Goal: Transaction & Acquisition: Purchase product/service

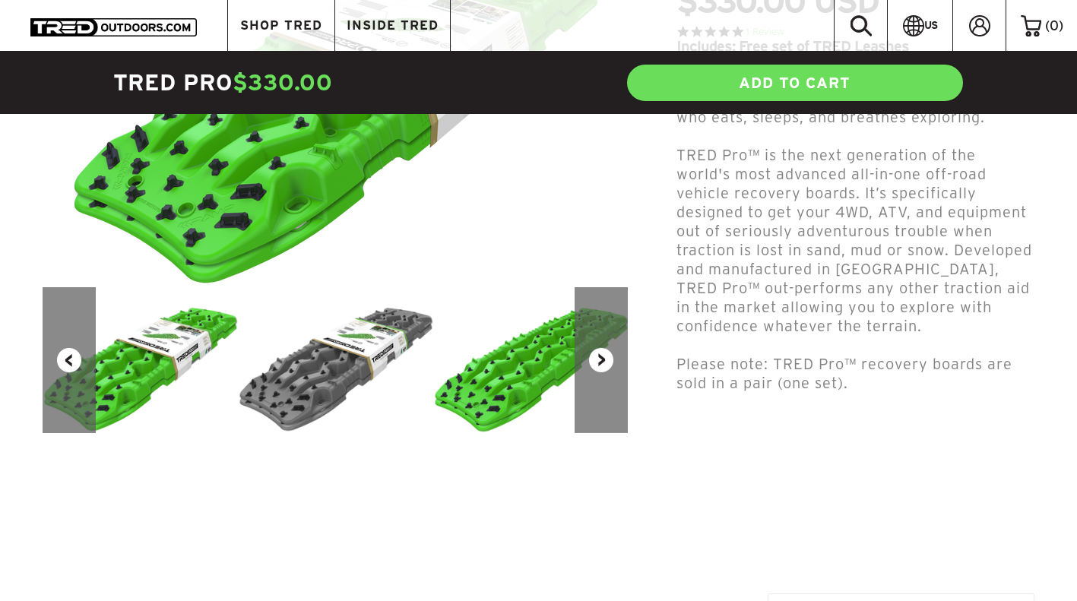
scroll to position [347, 0]
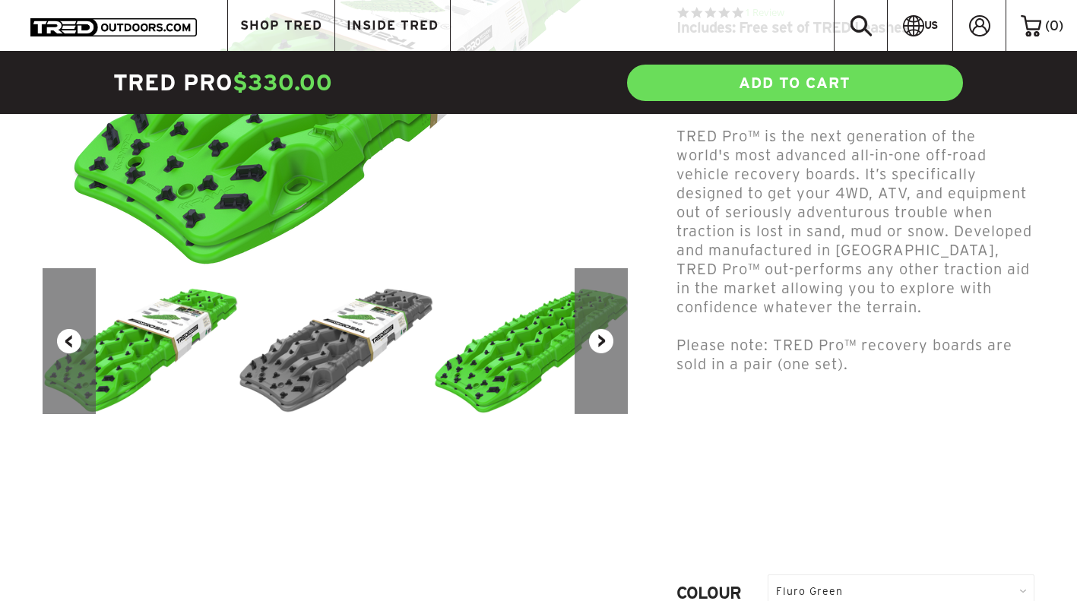
click at [599, 335] on button "Next" at bounding box center [601, 341] width 53 height 146
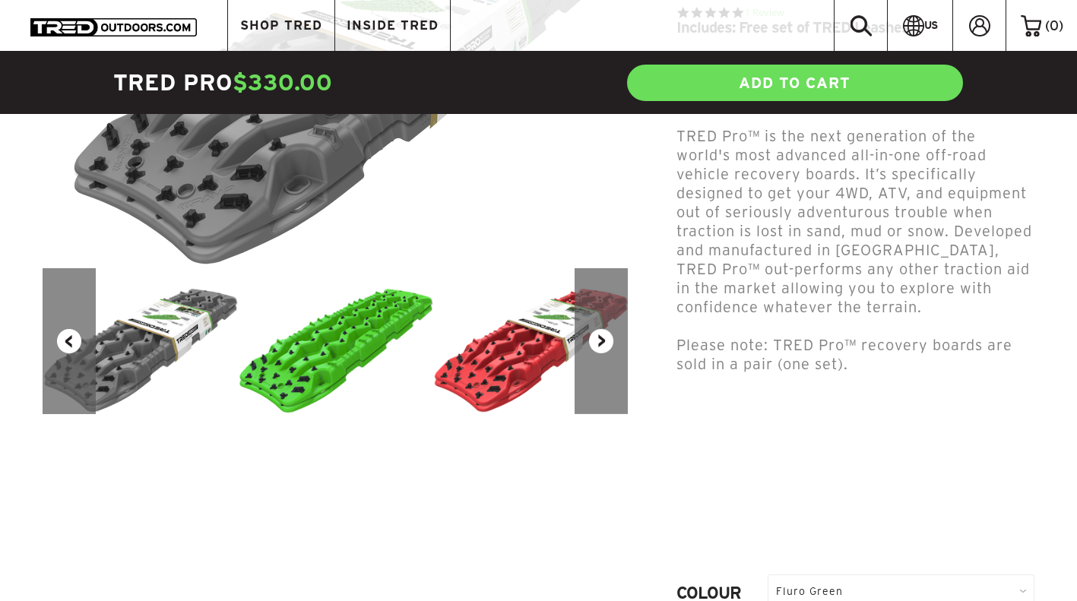
click at [599, 335] on button "Next" at bounding box center [601, 341] width 53 height 146
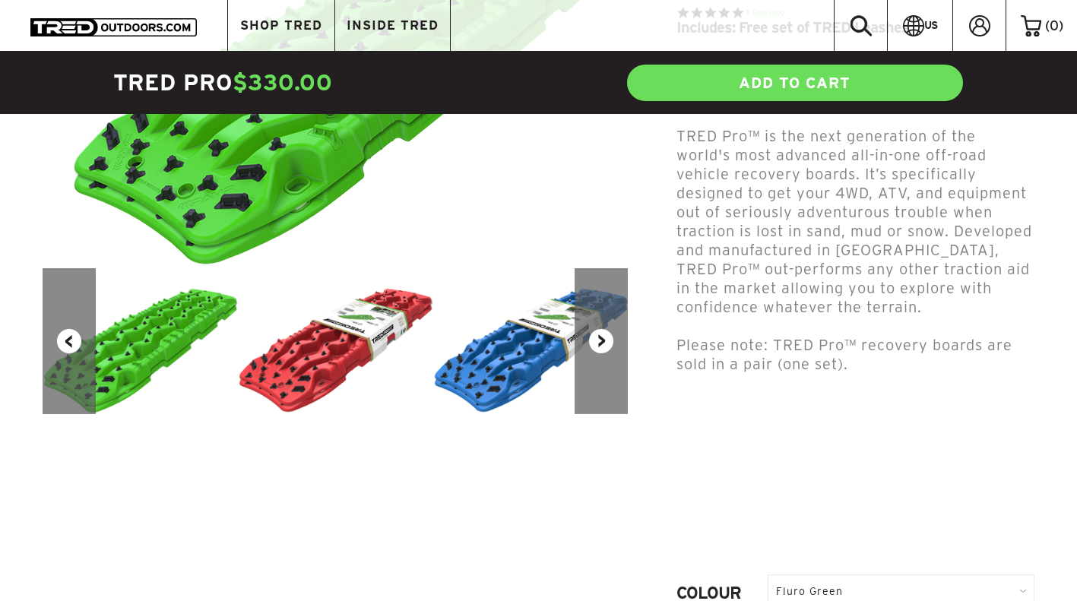
click at [599, 335] on button "Next" at bounding box center [601, 341] width 53 height 146
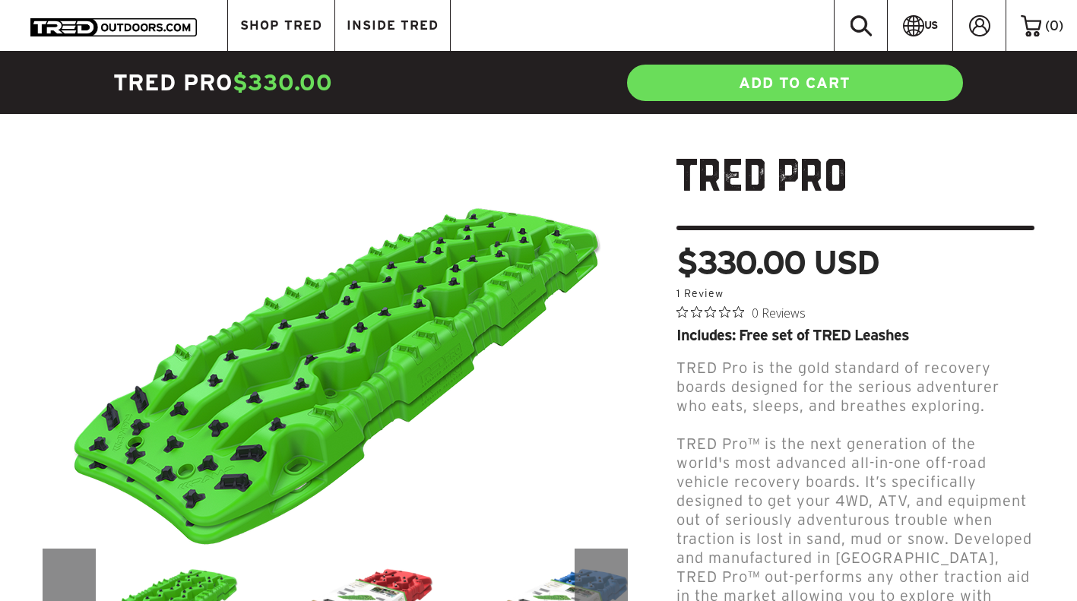
scroll to position [0, 0]
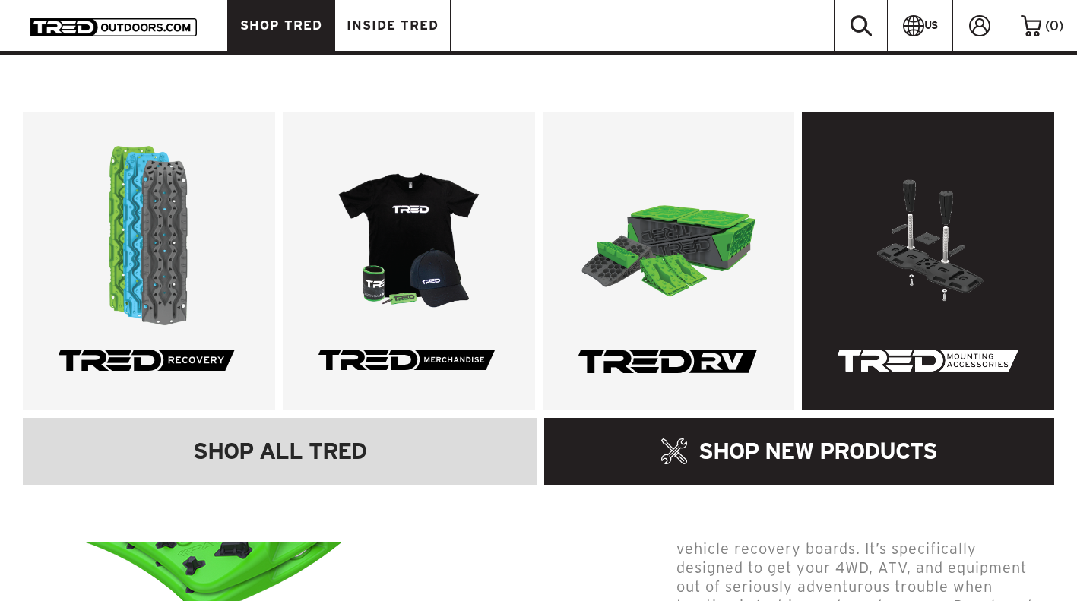
click at [973, 303] on link at bounding box center [928, 262] width 252 height 298
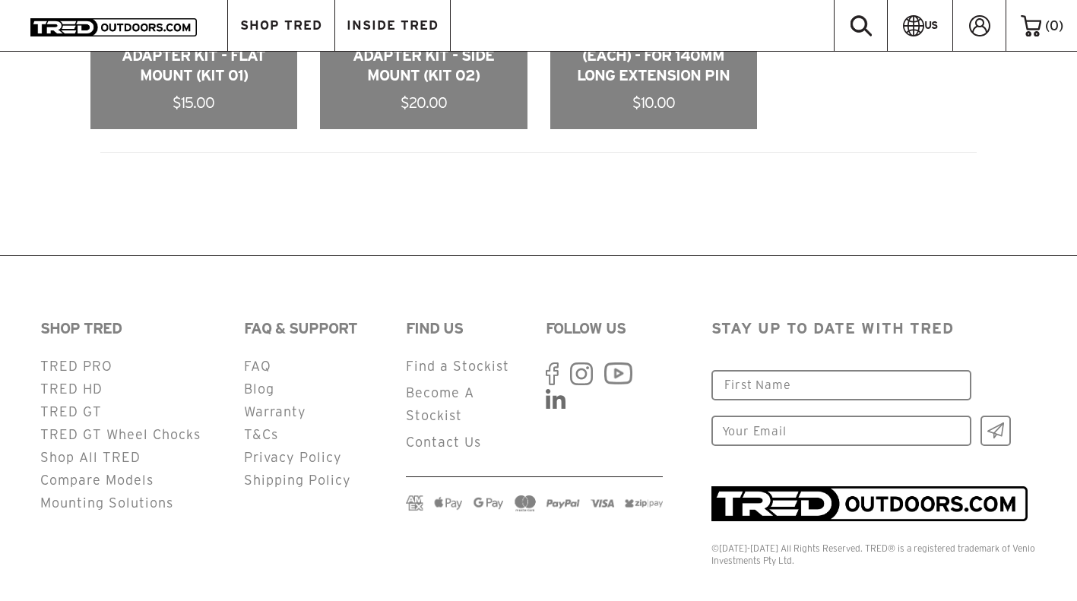
scroll to position [1419, 0]
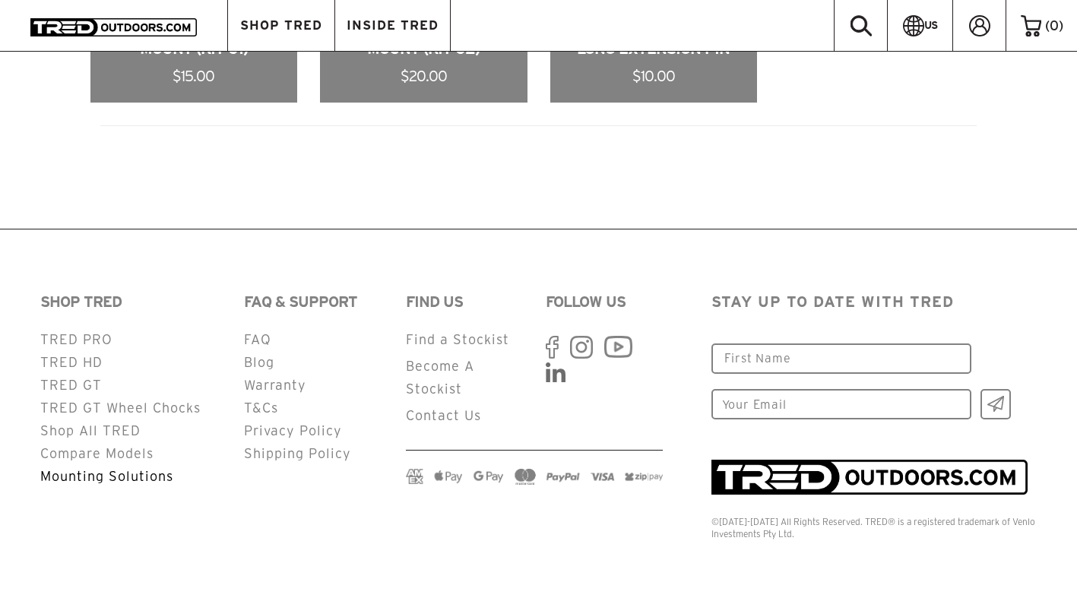
click at [113, 478] on link "Mounting Solutions" at bounding box center [106, 476] width 133 height 14
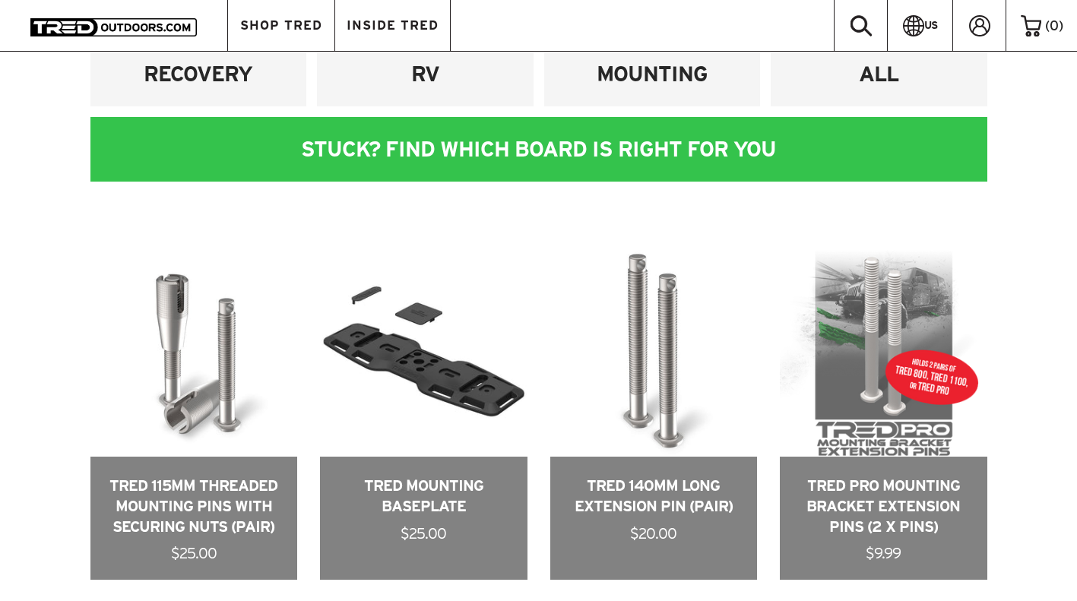
scroll to position [587, 0]
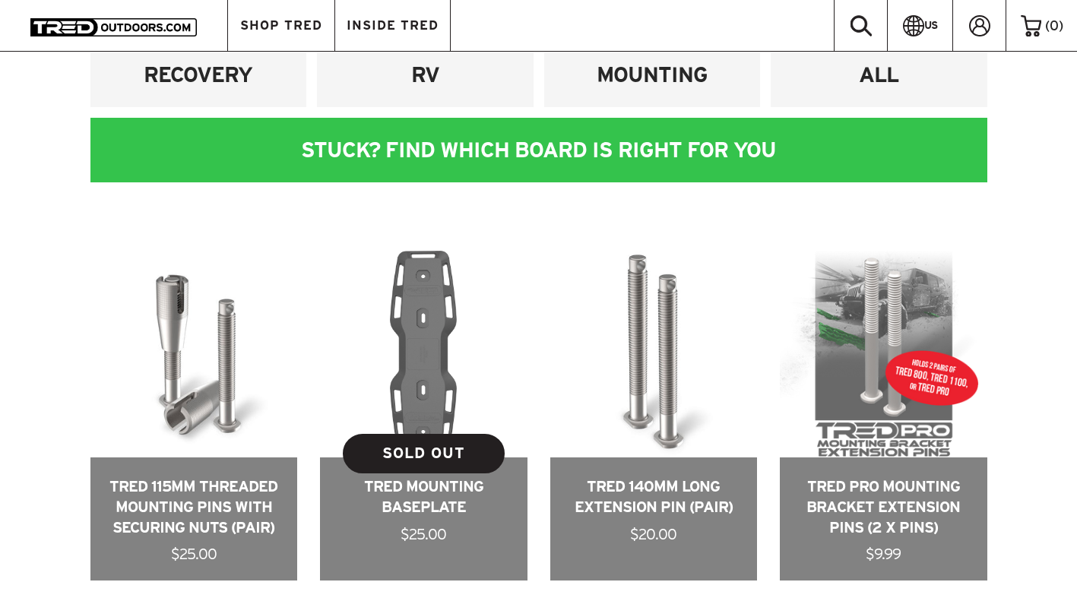
click at [422, 356] on link at bounding box center [424, 416] width 208 height 331
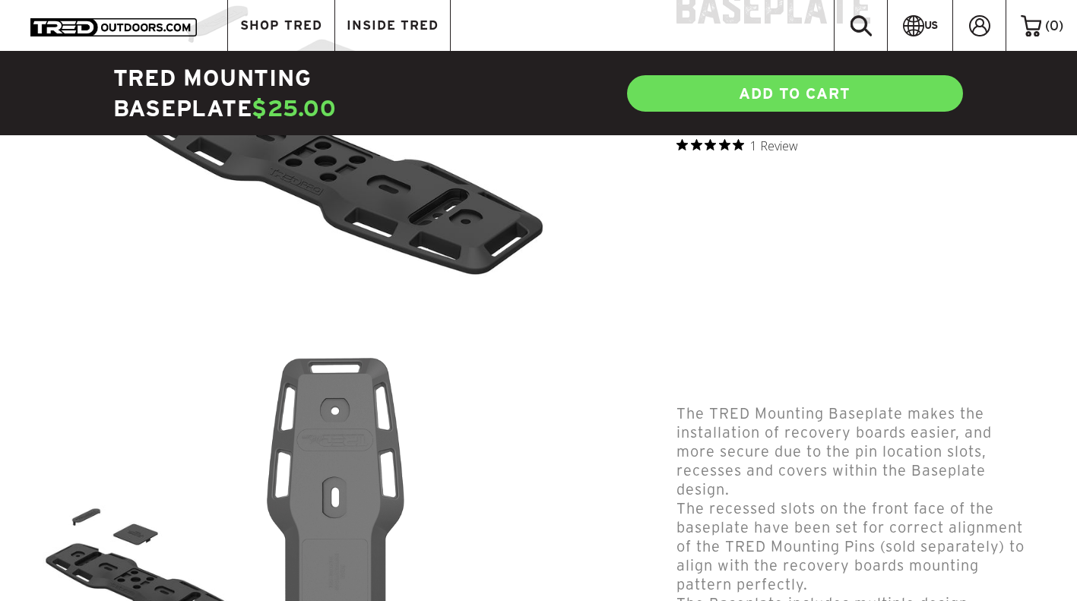
scroll to position [313, 0]
